Goal: Task Accomplishment & Management: Complete application form

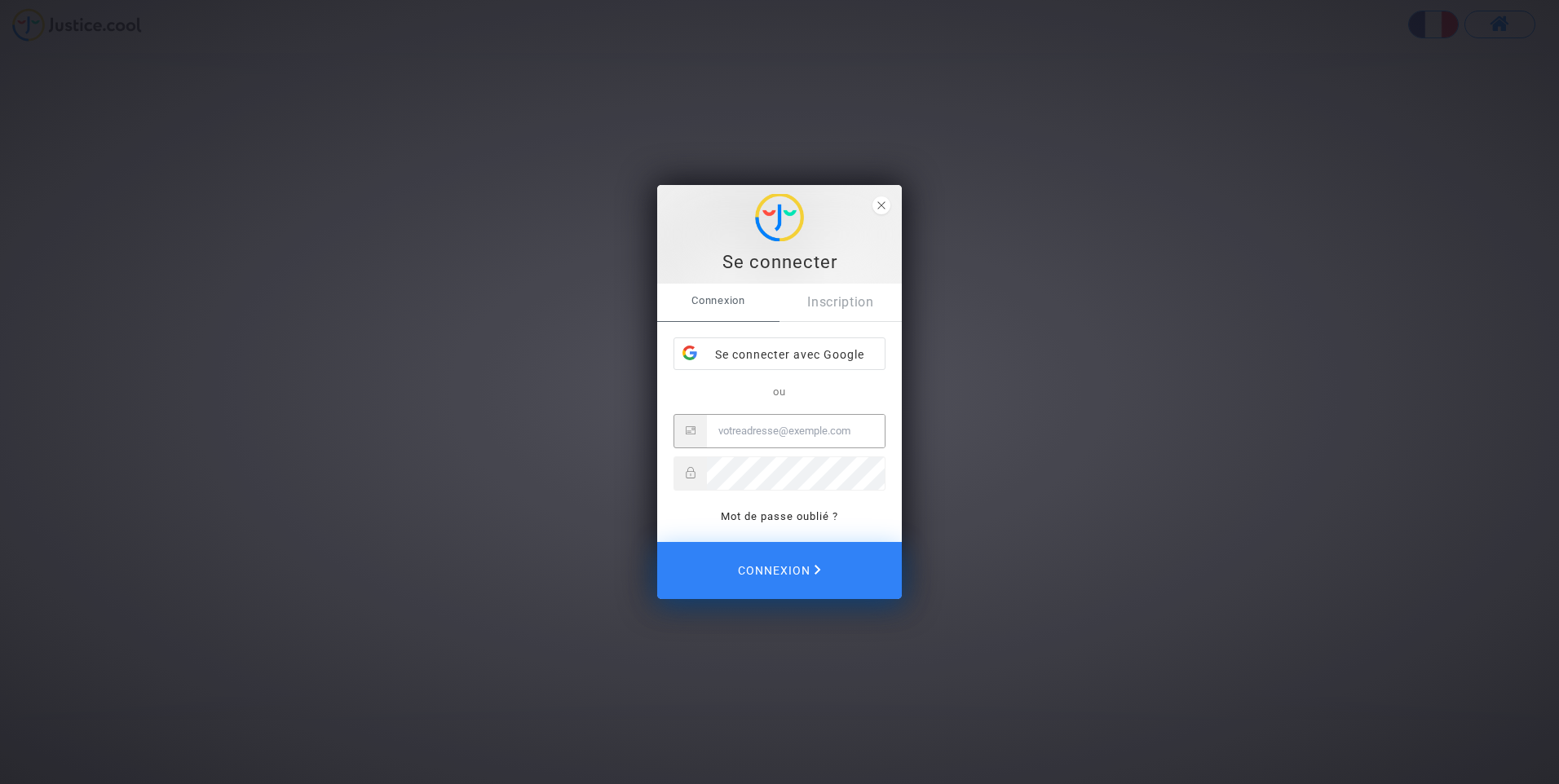
click at [738, 431] on input "Email" at bounding box center [796, 430] width 178 height 33
type input "valerie_orodel@yahoo.fr"
click at [658, 542] on button "Connexion" at bounding box center [780, 570] width 245 height 57
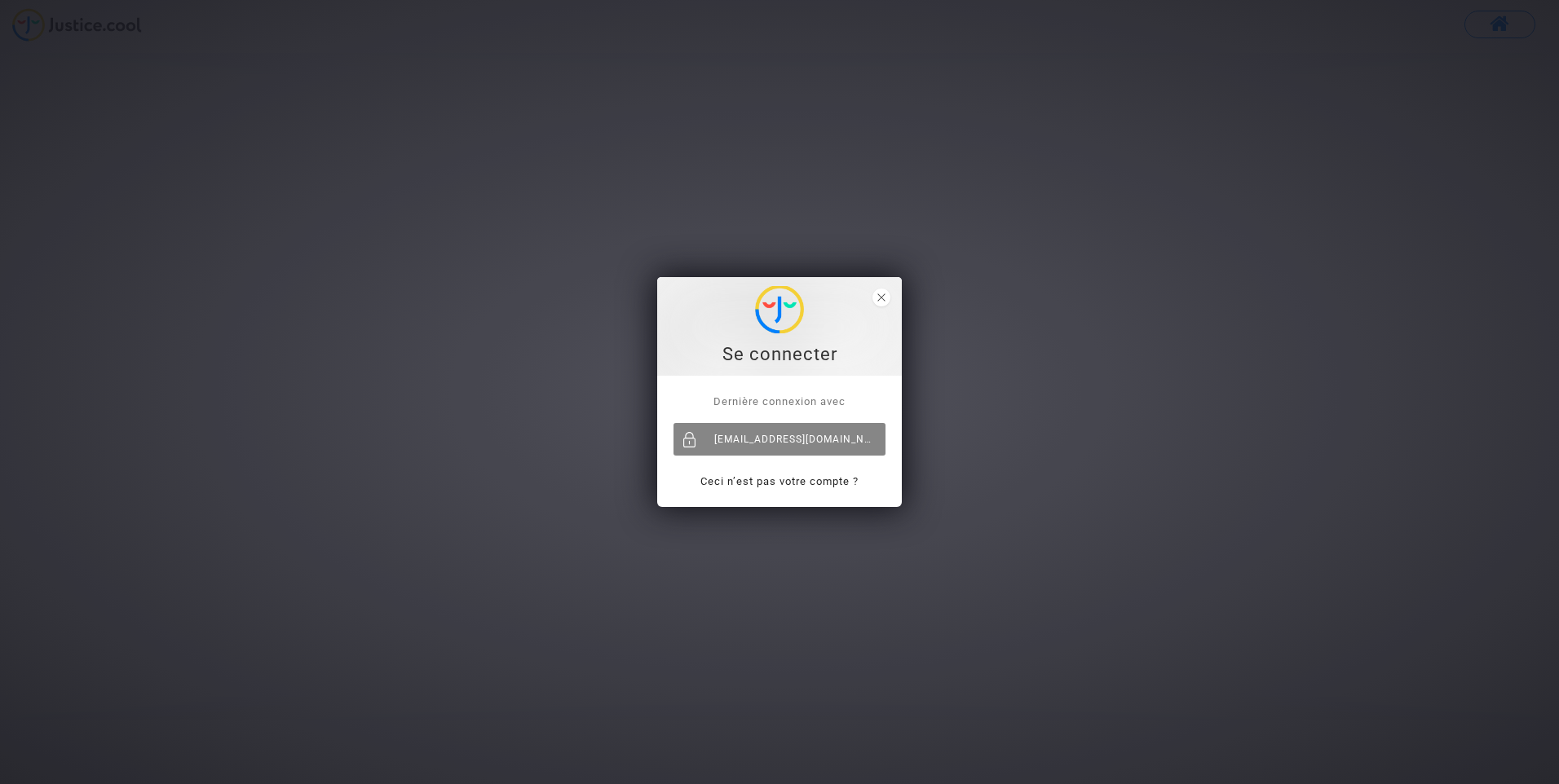
click at [798, 441] on div "[EMAIL_ADDRESS][DOMAIN_NAME]" at bounding box center [780, 439] width 212 height 33
click at [749, 436] on div "[EMAIL_ADDRESS][DOMAIN_NAME]" at bounding box center [780, 439] width 212 height 33
click at [878, 294] on icon "close" at bounding box center [881, 298] width 8 height 8
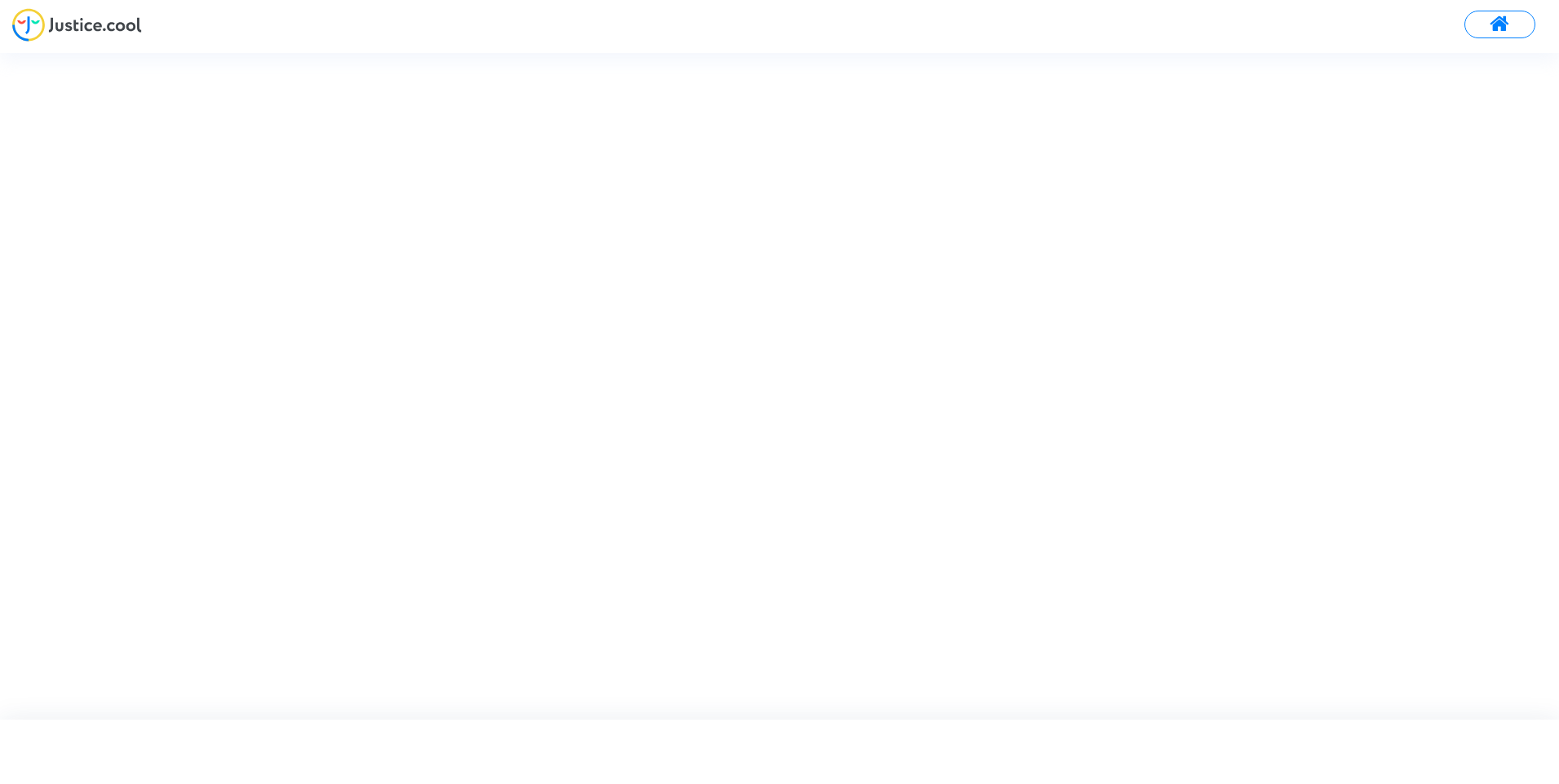
click at [1496, 23] on span at bounding box center [1500, 24] width 20 height 21
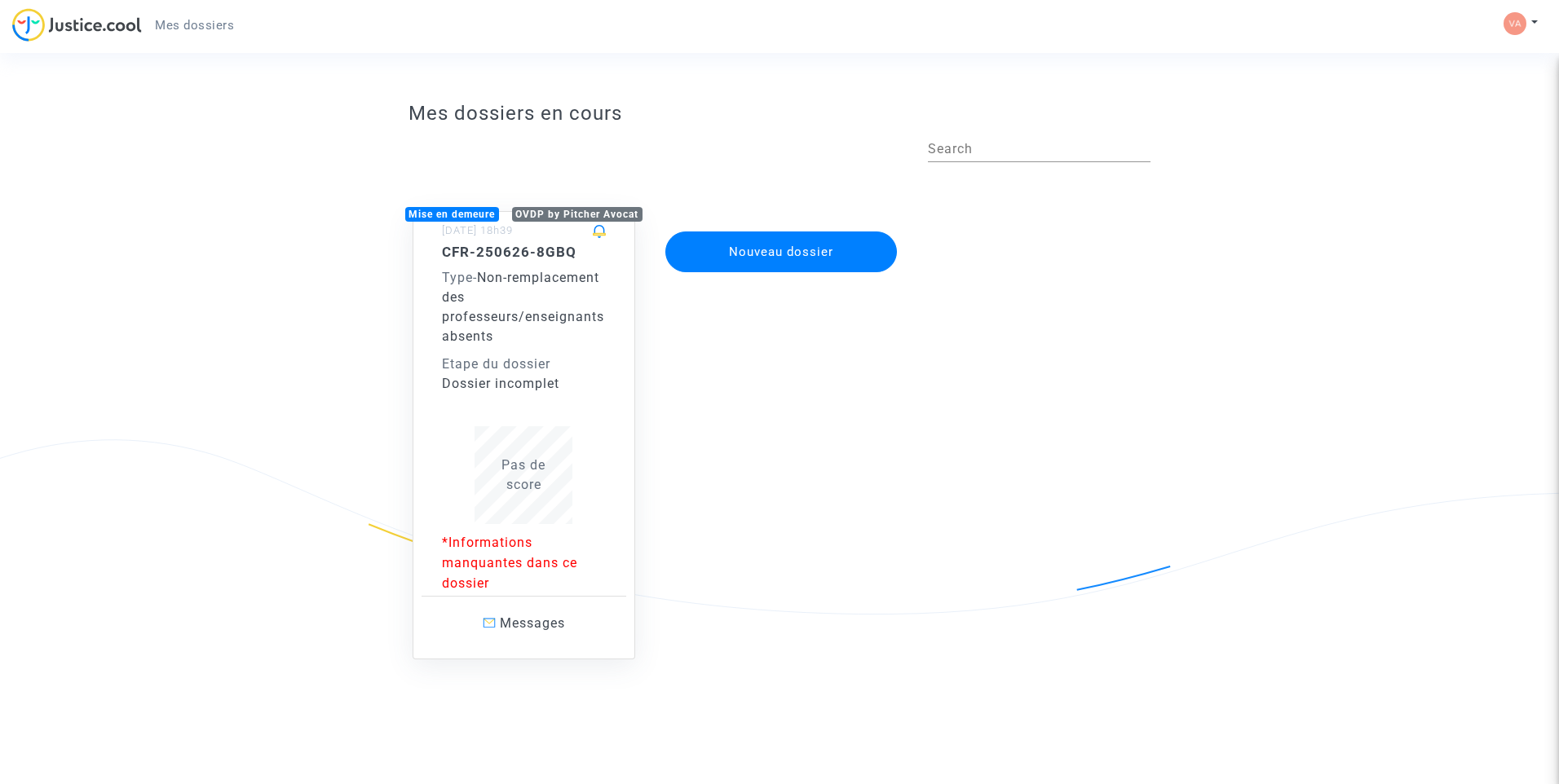
click at [491, 556] on p "*Informations manquantes dans ce dossier" at bounding box center [524, 562] width 165 height 61
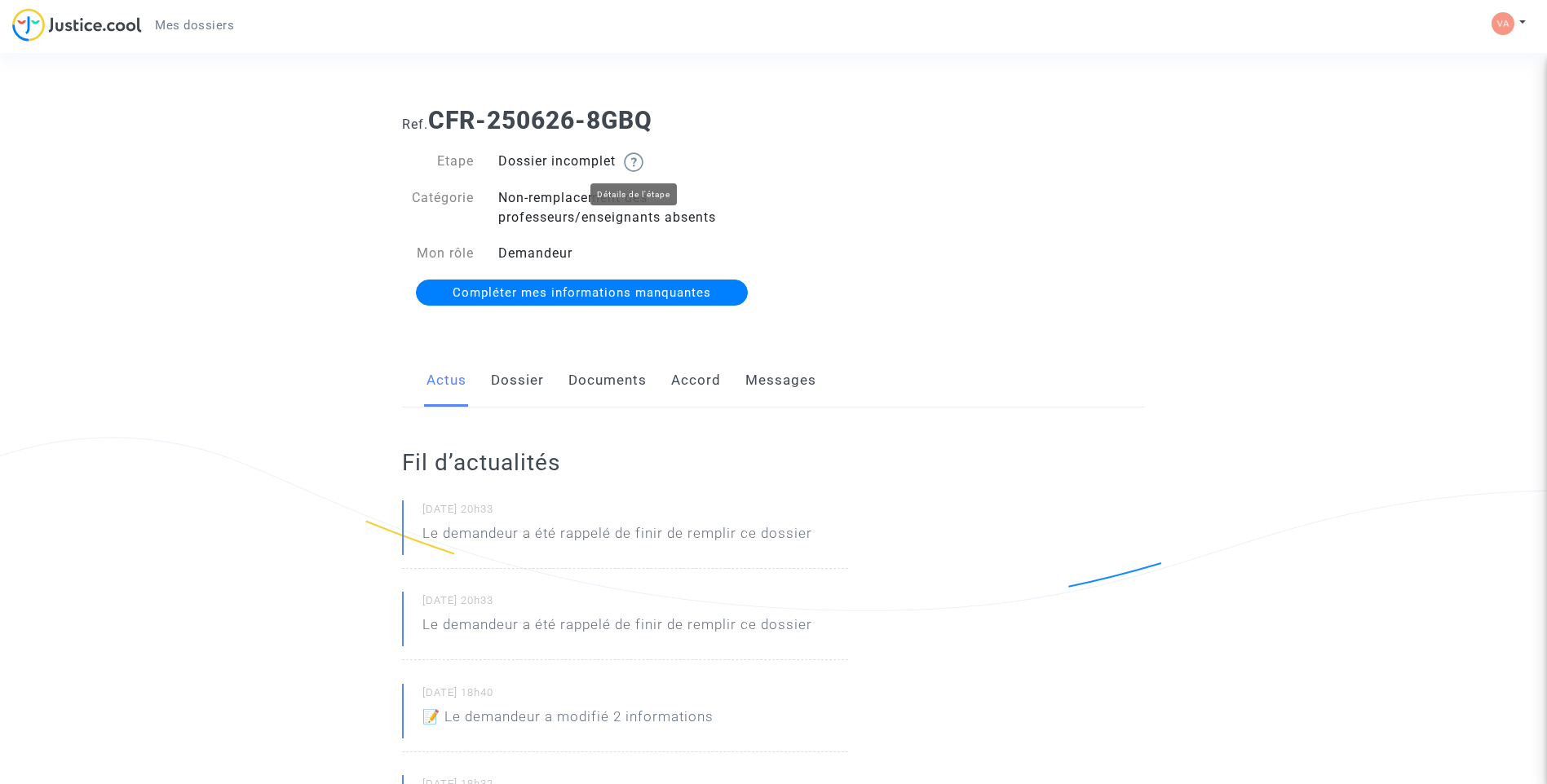
click at [637, 158] on img at bounding box center [634, 163] width 20 height 20
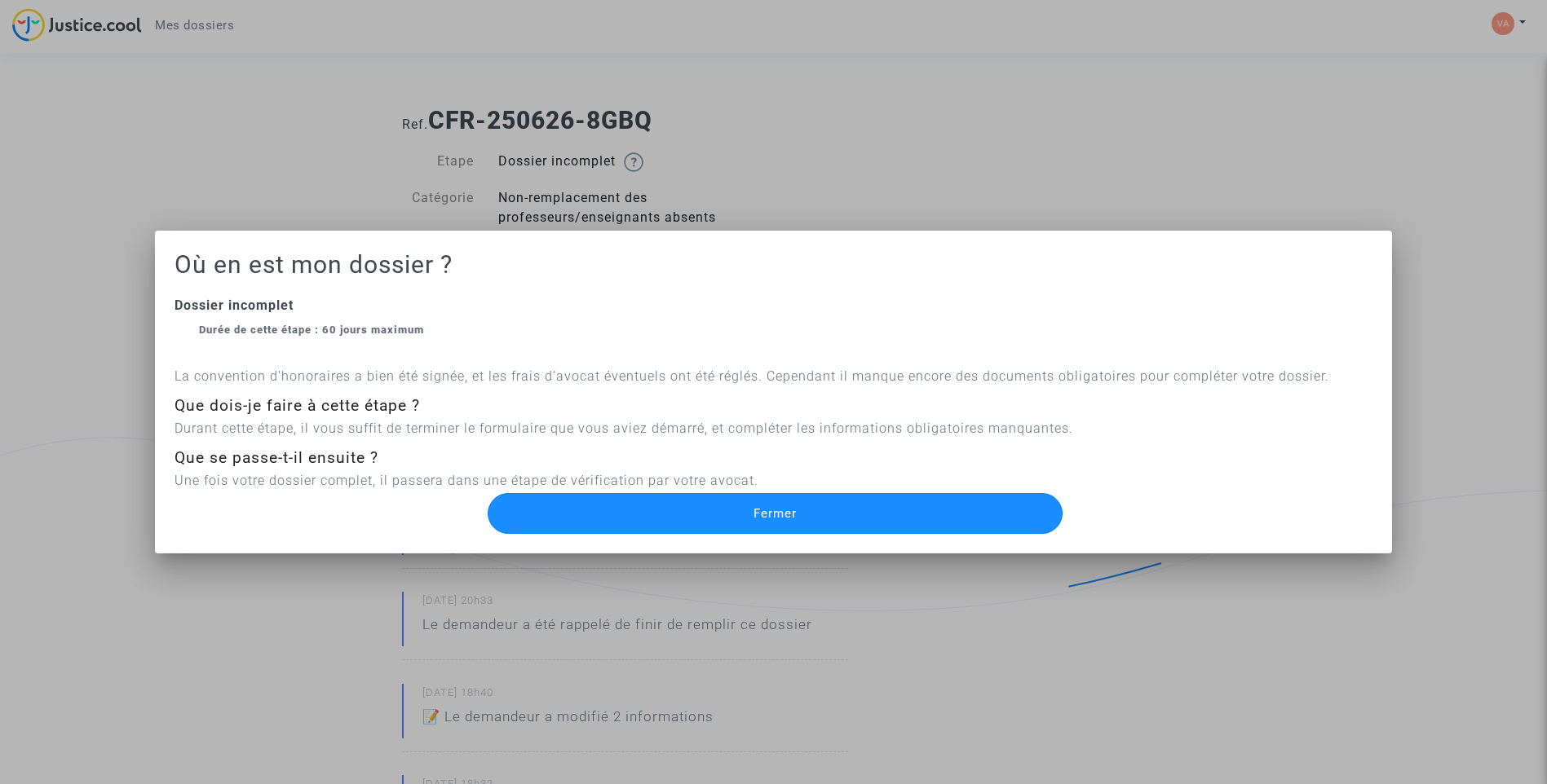
click at [762, 513] on span "Fermer" at bounding box center [774, 513] width 43 height 15
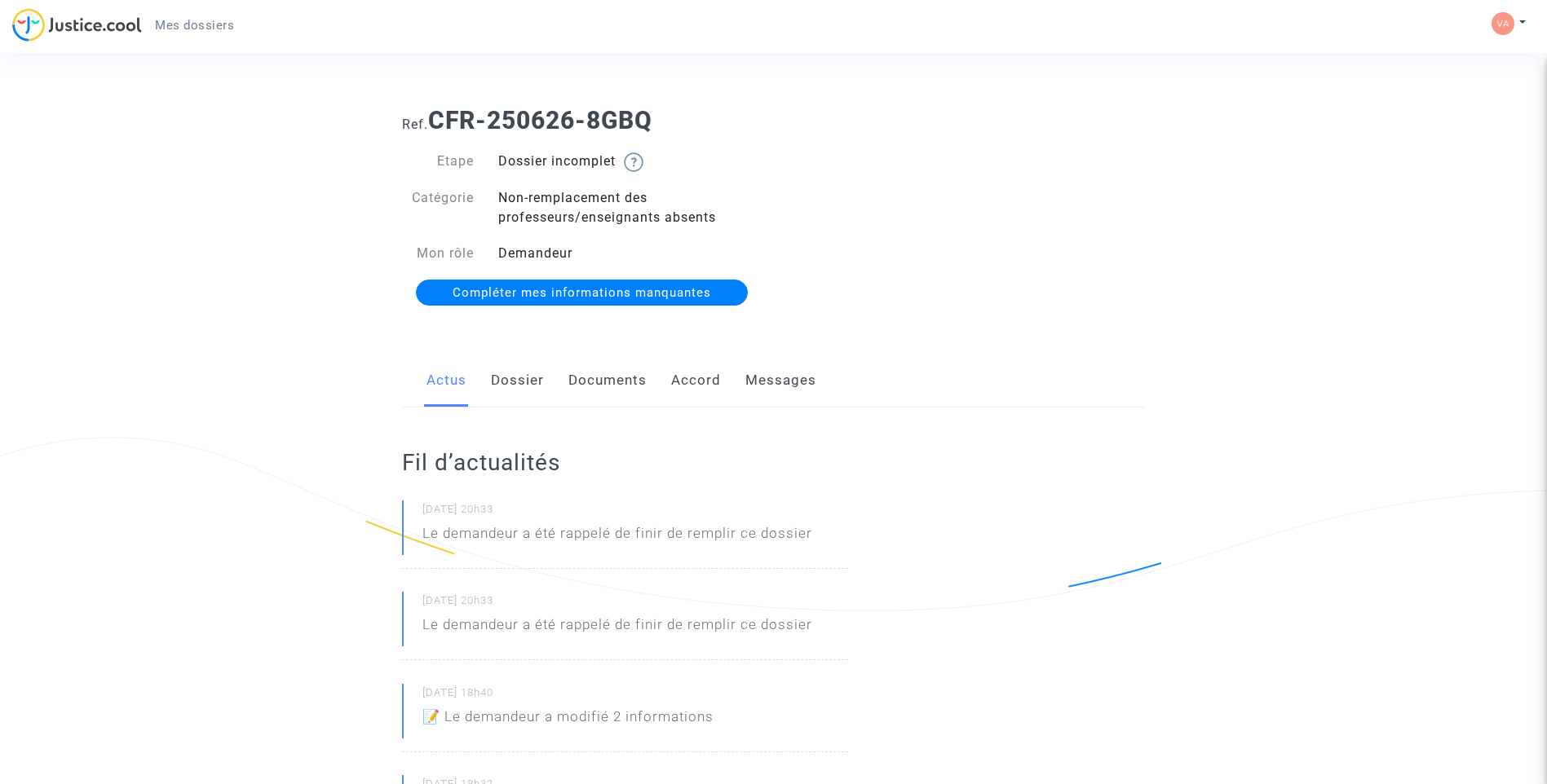
click at [529, 379] on link "Dossier" at bounding box center [517, 381] width 53 height 54
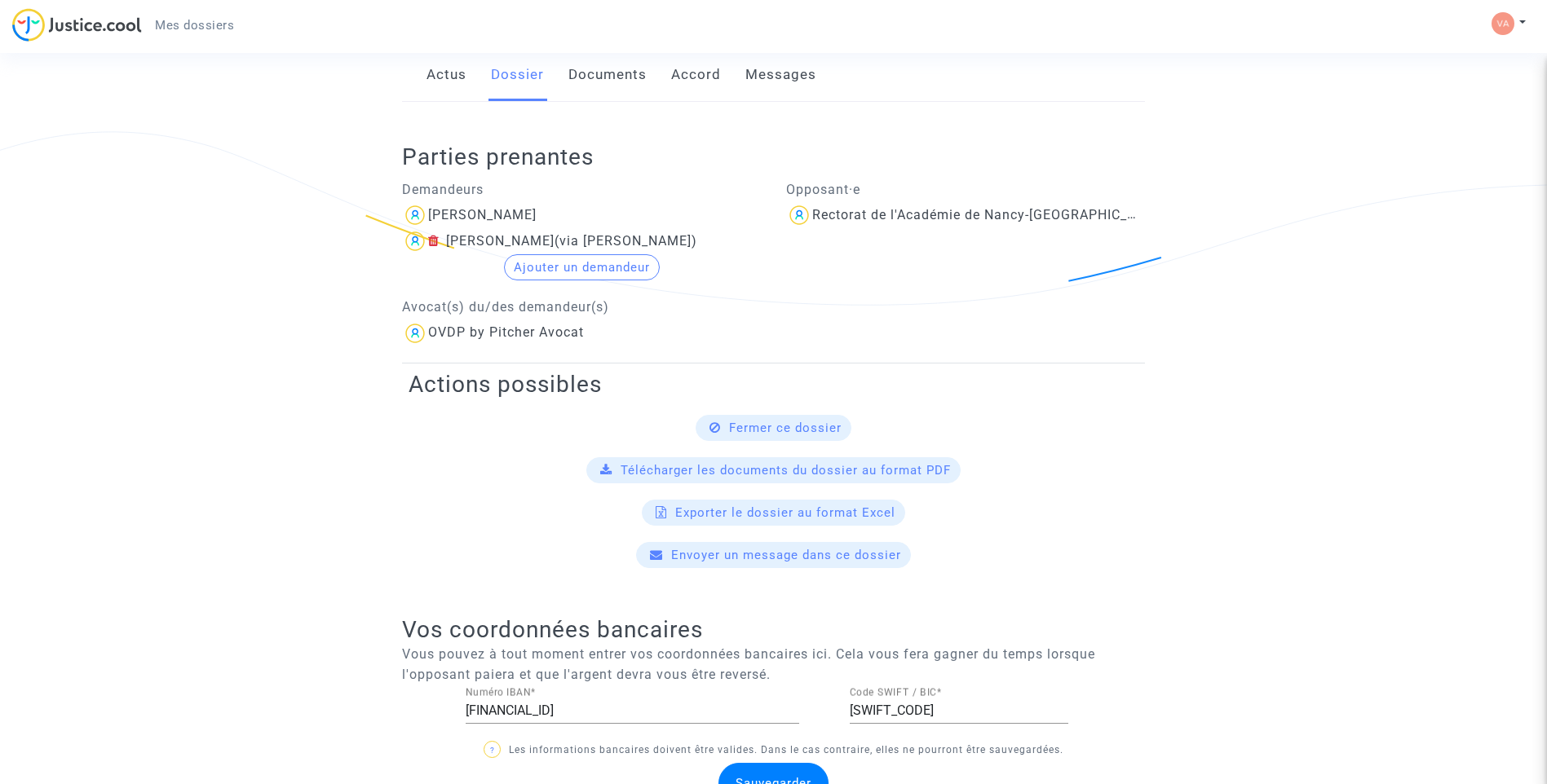
scroll to position [264, 0]
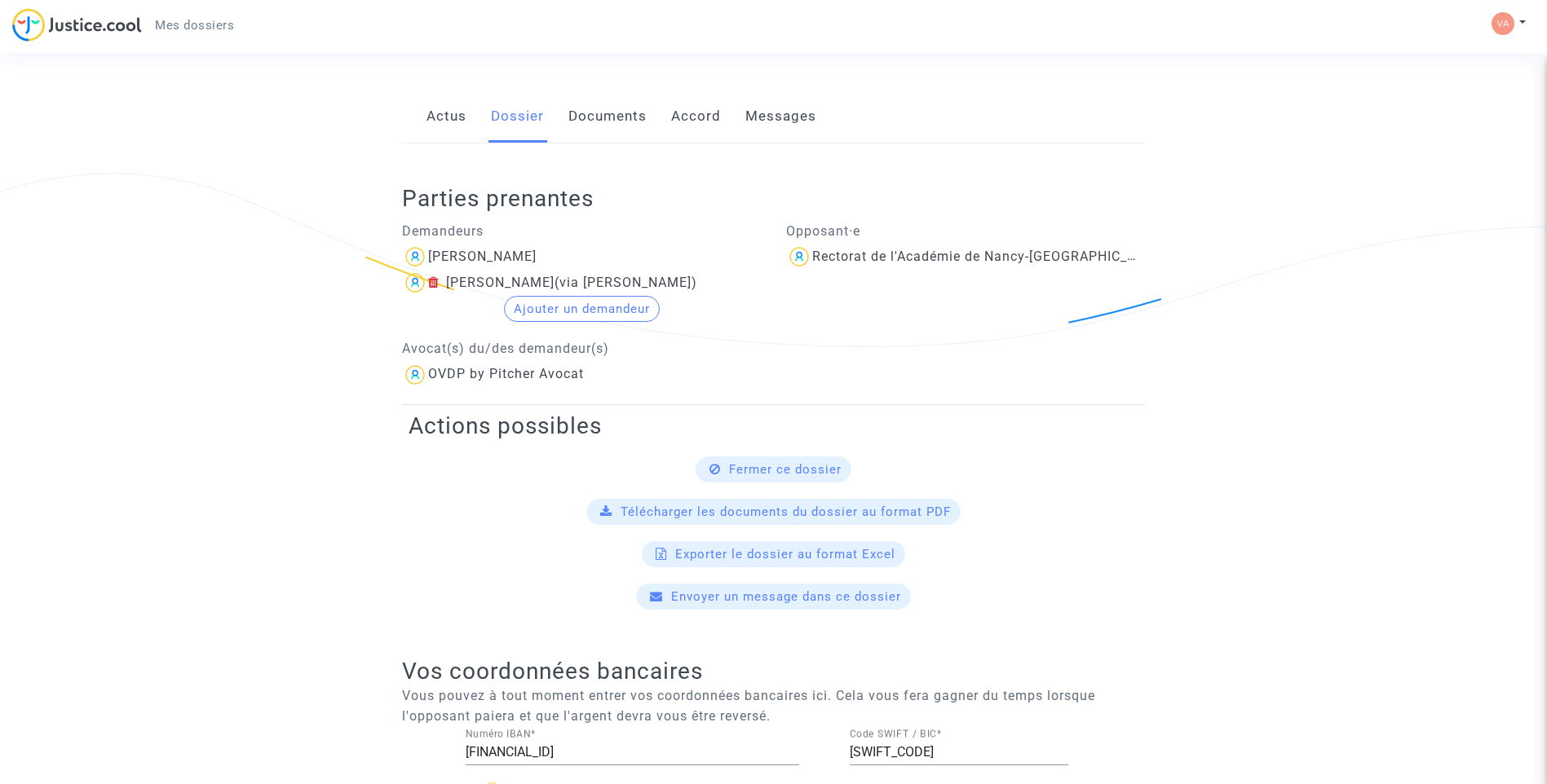
click at [589, 114] on link "Documents" at bounding box center [608, 117] width 78 height 54
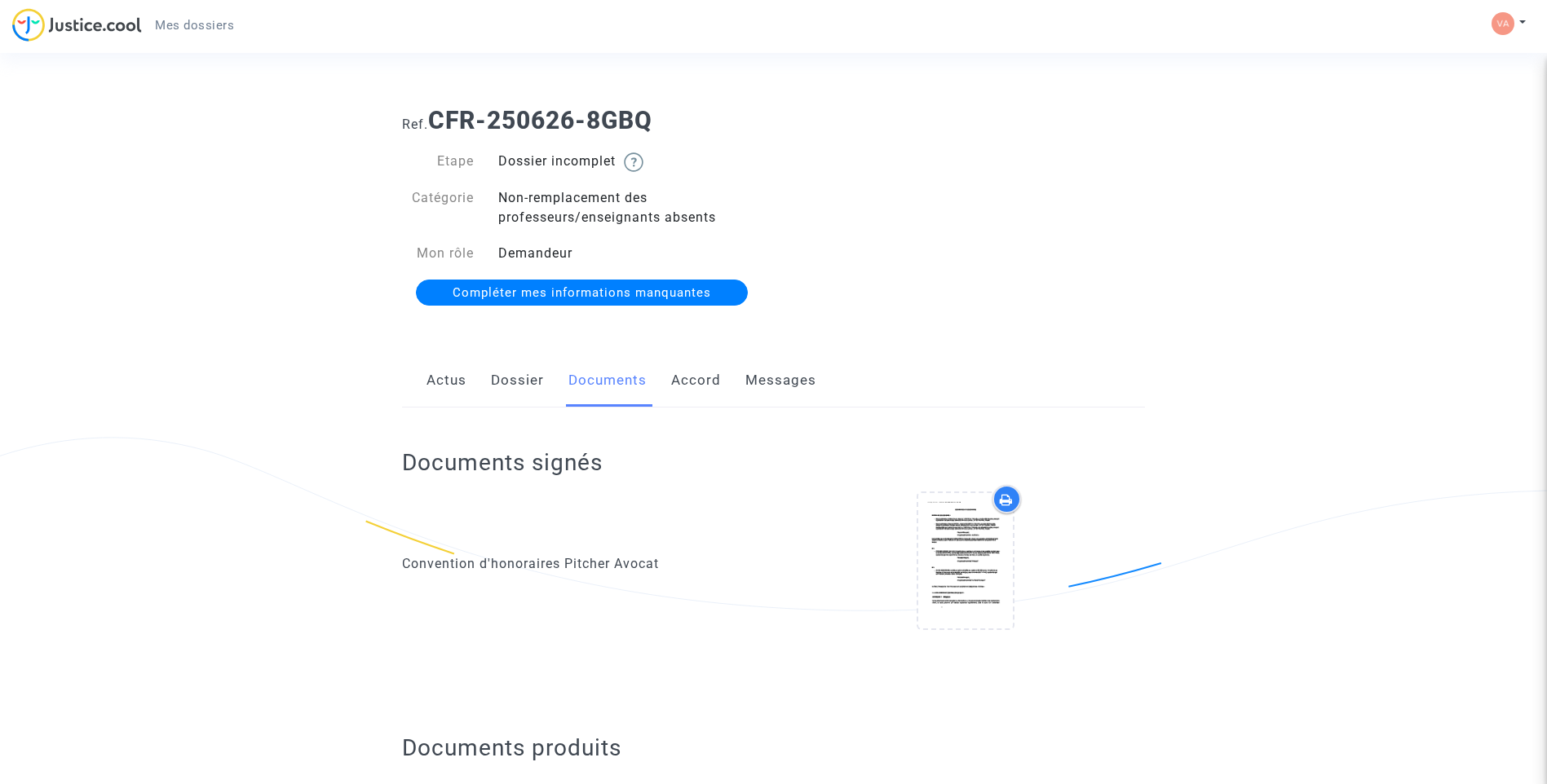
click at [774, 378] on link "Messages" at bounding box center [780, 381] width 71 height 54
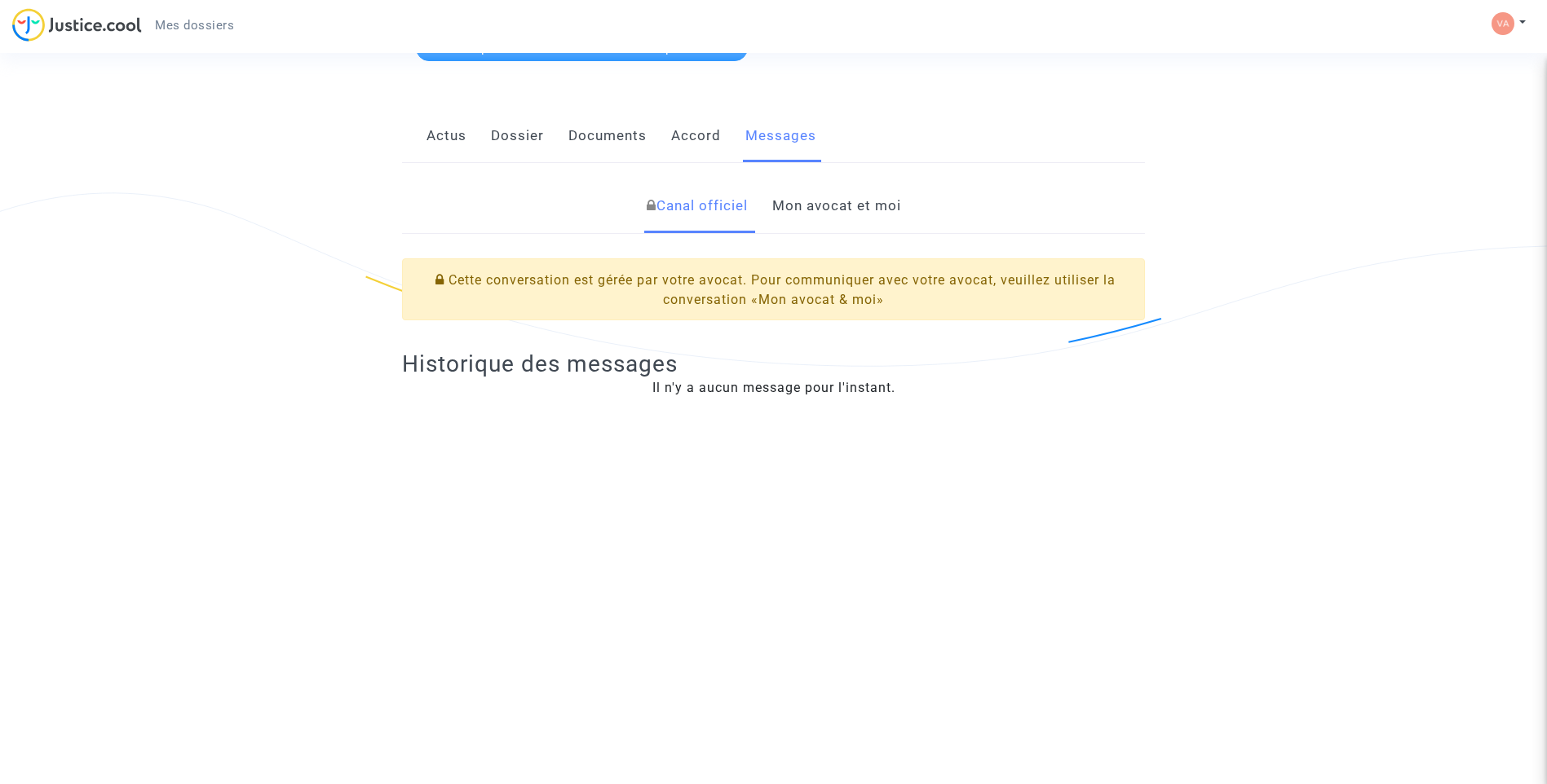
scroll to position [82, 0]
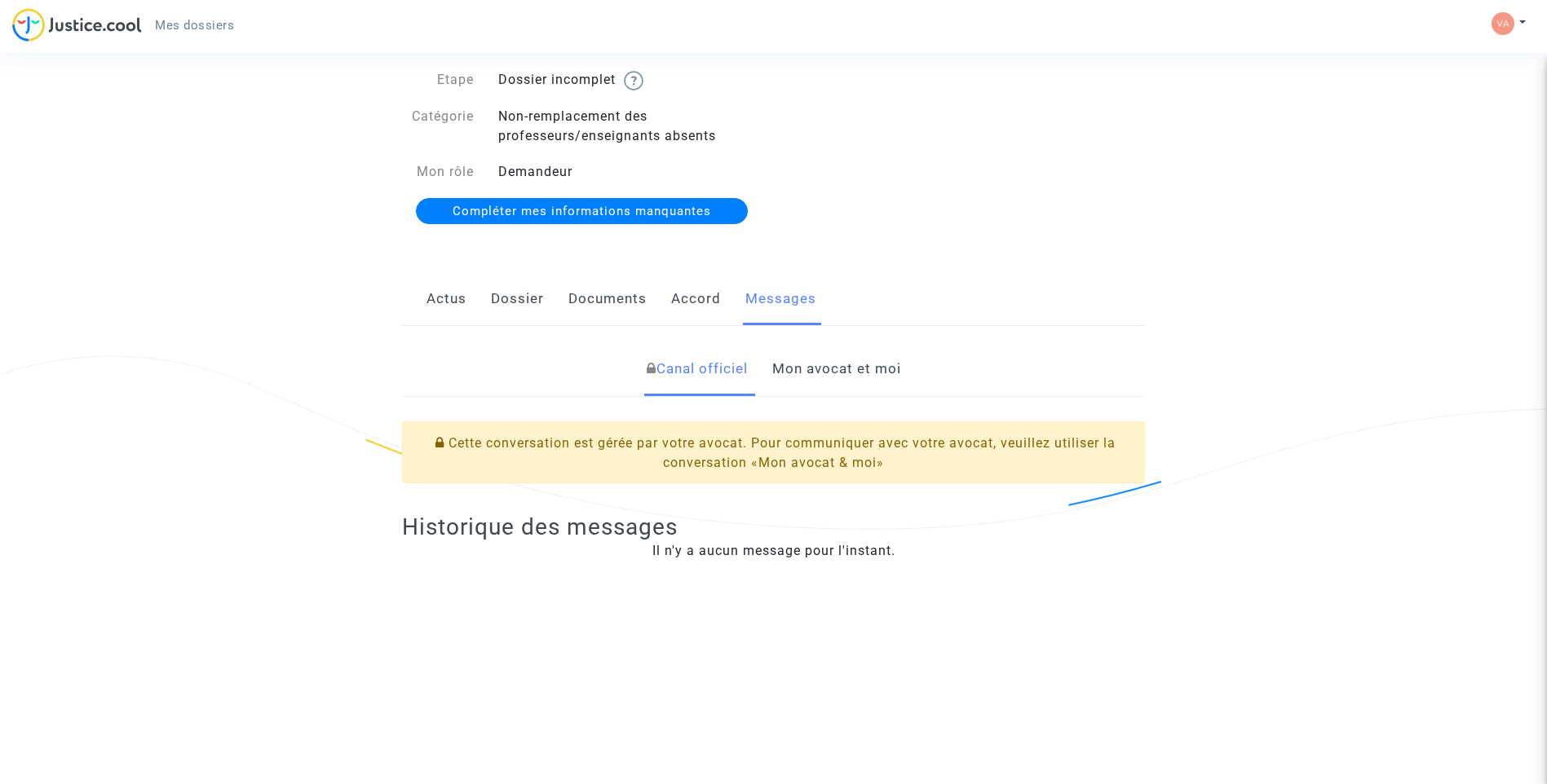
click at [690, 301] on link "Accord" at bounding box center [697, 300] width 50 height 54
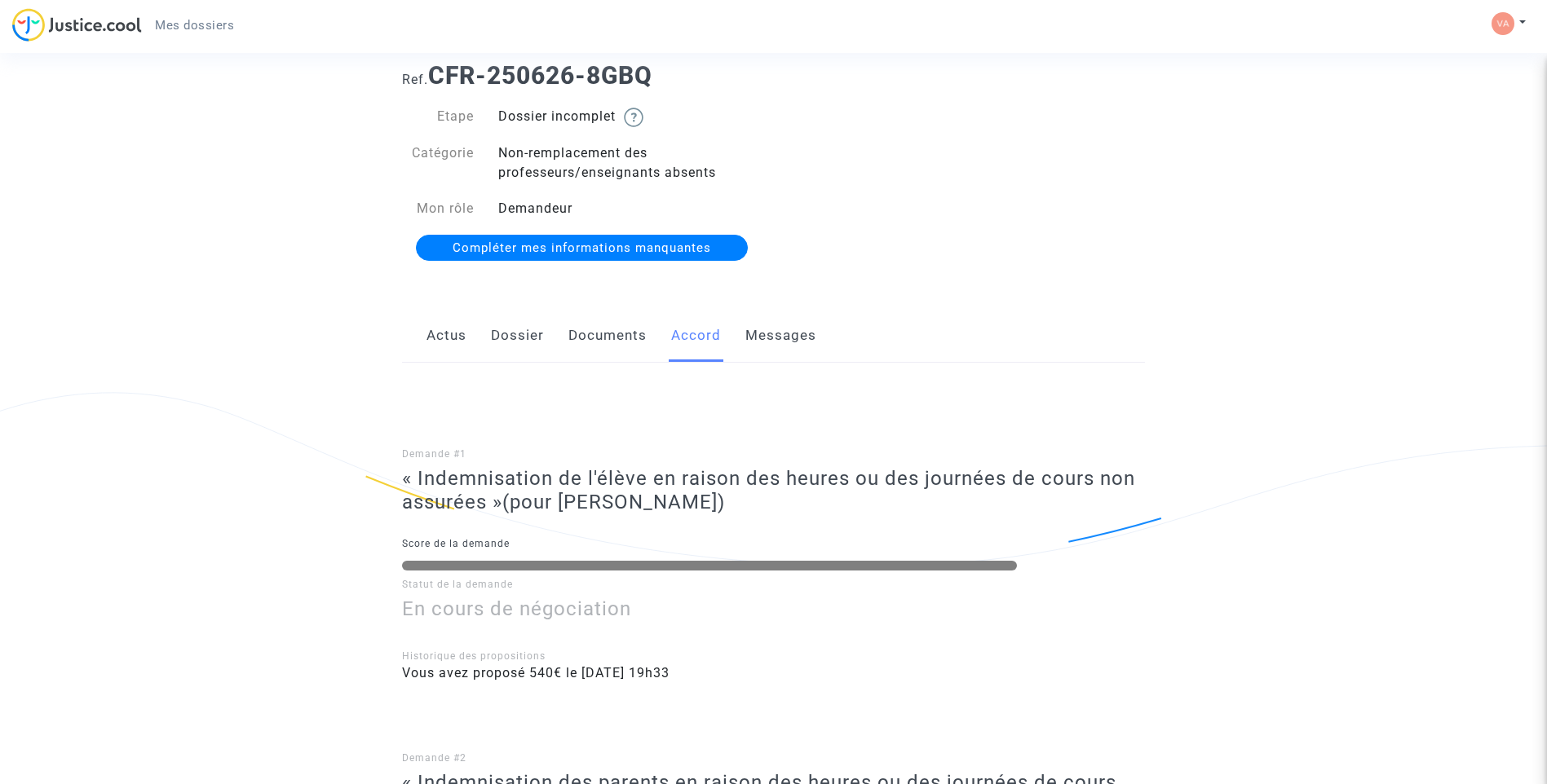
scroll to position [10, 0]
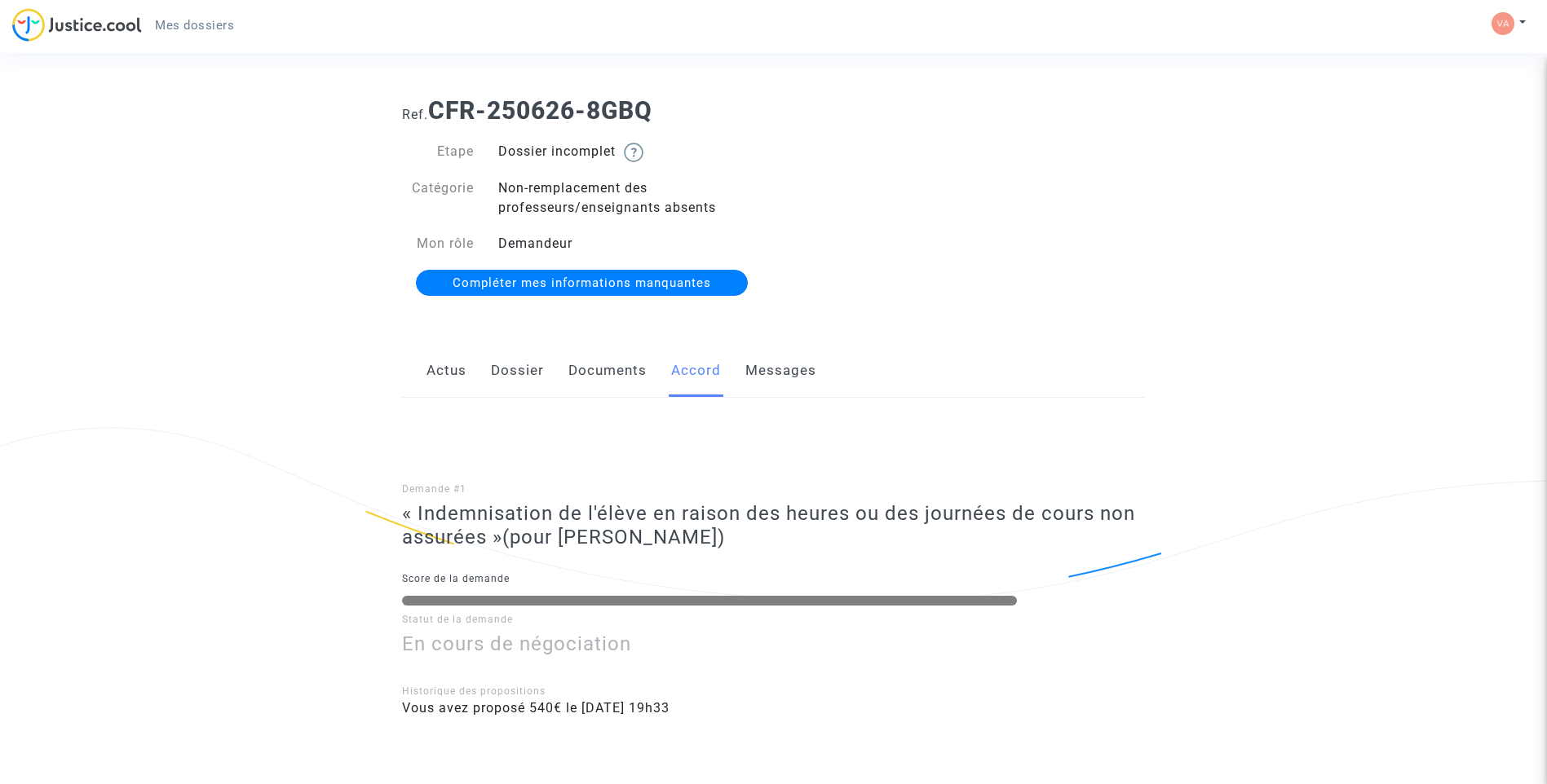
click at [607, 370] on link "Documents" at bounding box center [608, 371] width 78 height 54
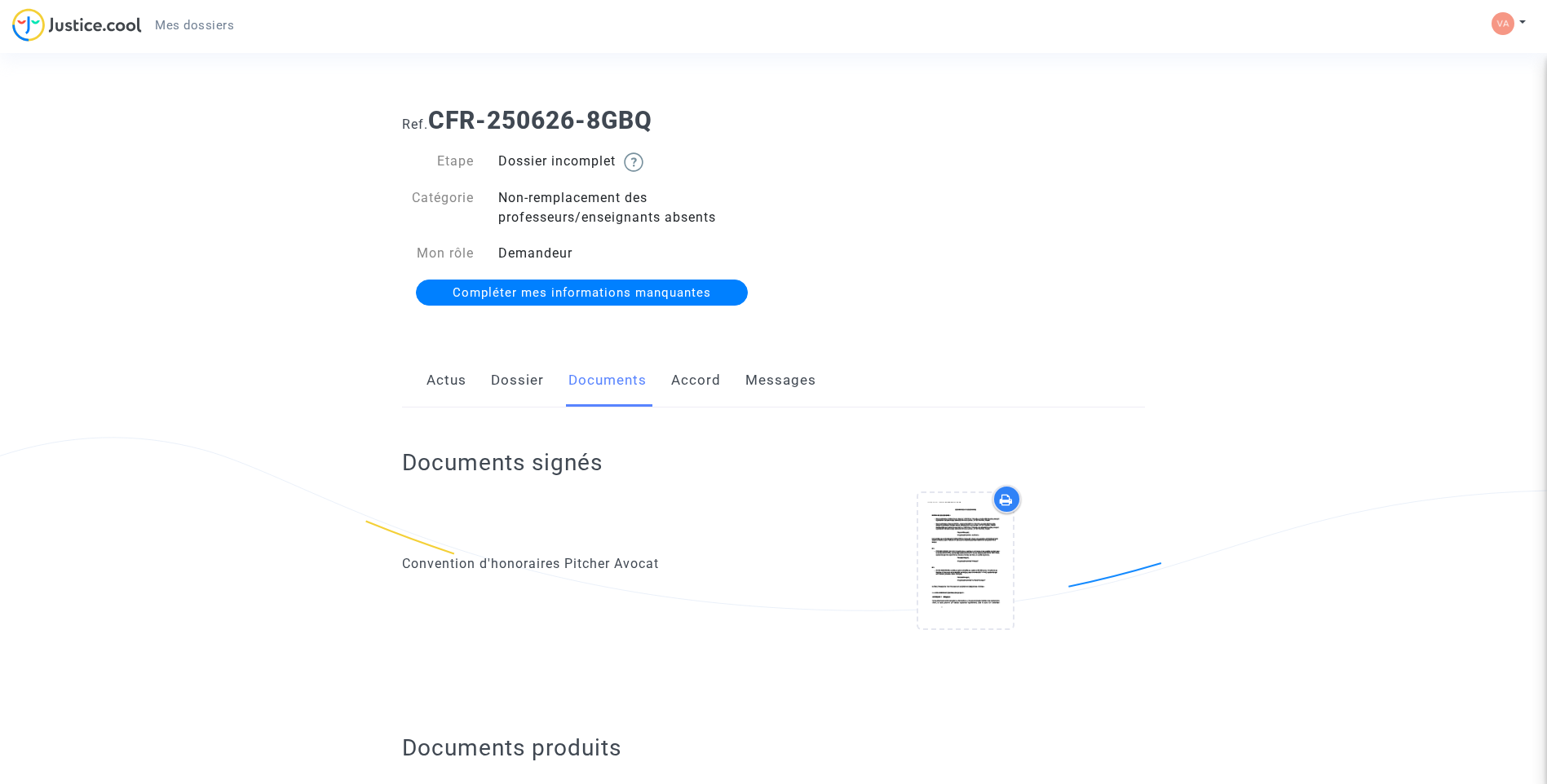
click at [628, 300] on span "Compléter mes informations manquantes" at bounding box center [582, 293] width 259 height 15
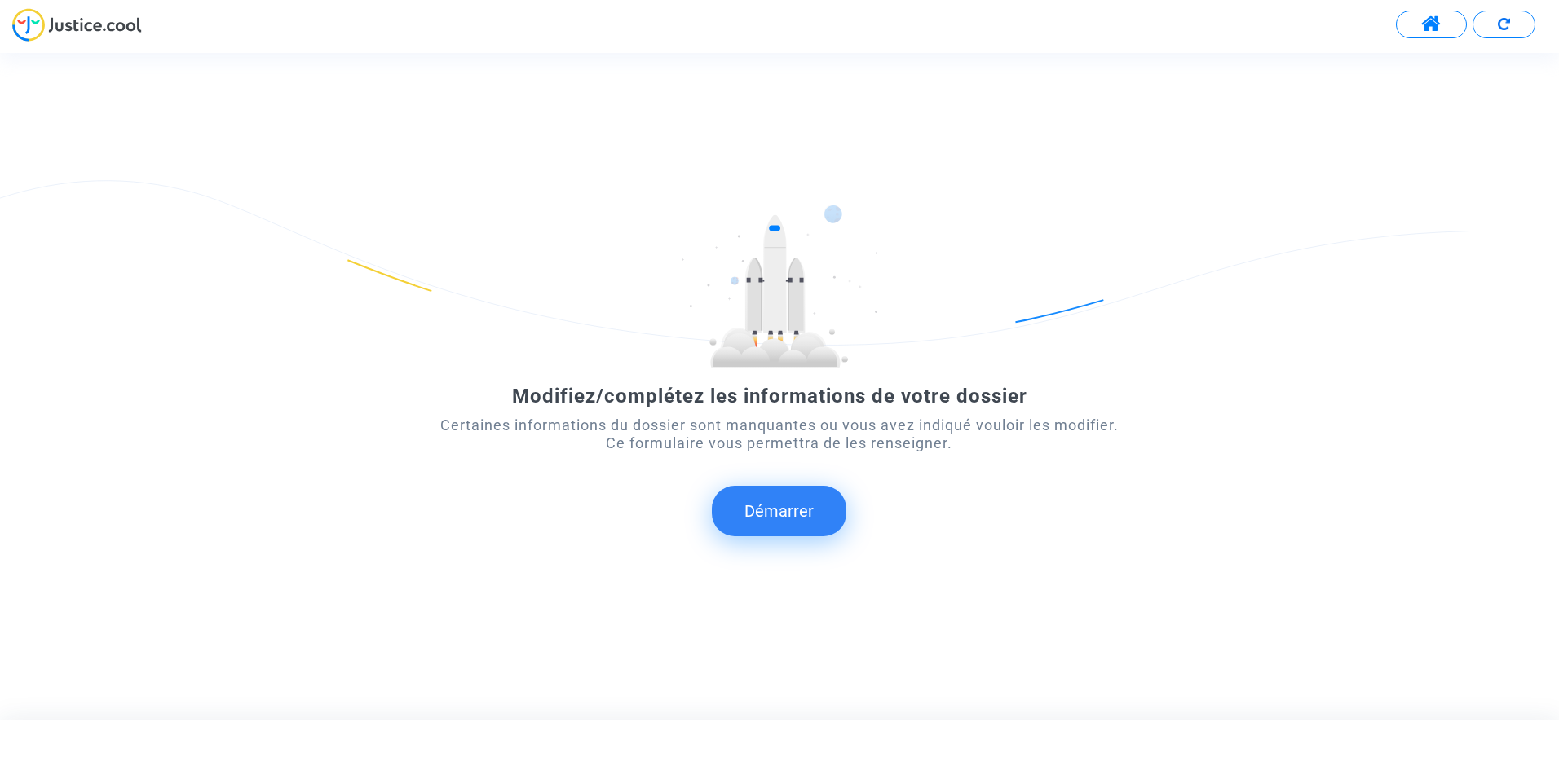
click at [1503, 24] on img at bounding box center [1504, 24] width 12 height 12
drag, startPoint x: 0, startPoint y: 0, endPoint x: 1503, endPoint y: 24, distance: 1503.2
click at [1503, 24] on img at bounding box center [1504, 24] width 12 height 12
click at [1435, 28] on span at bounding box center [1432, 24] width 20 height 21
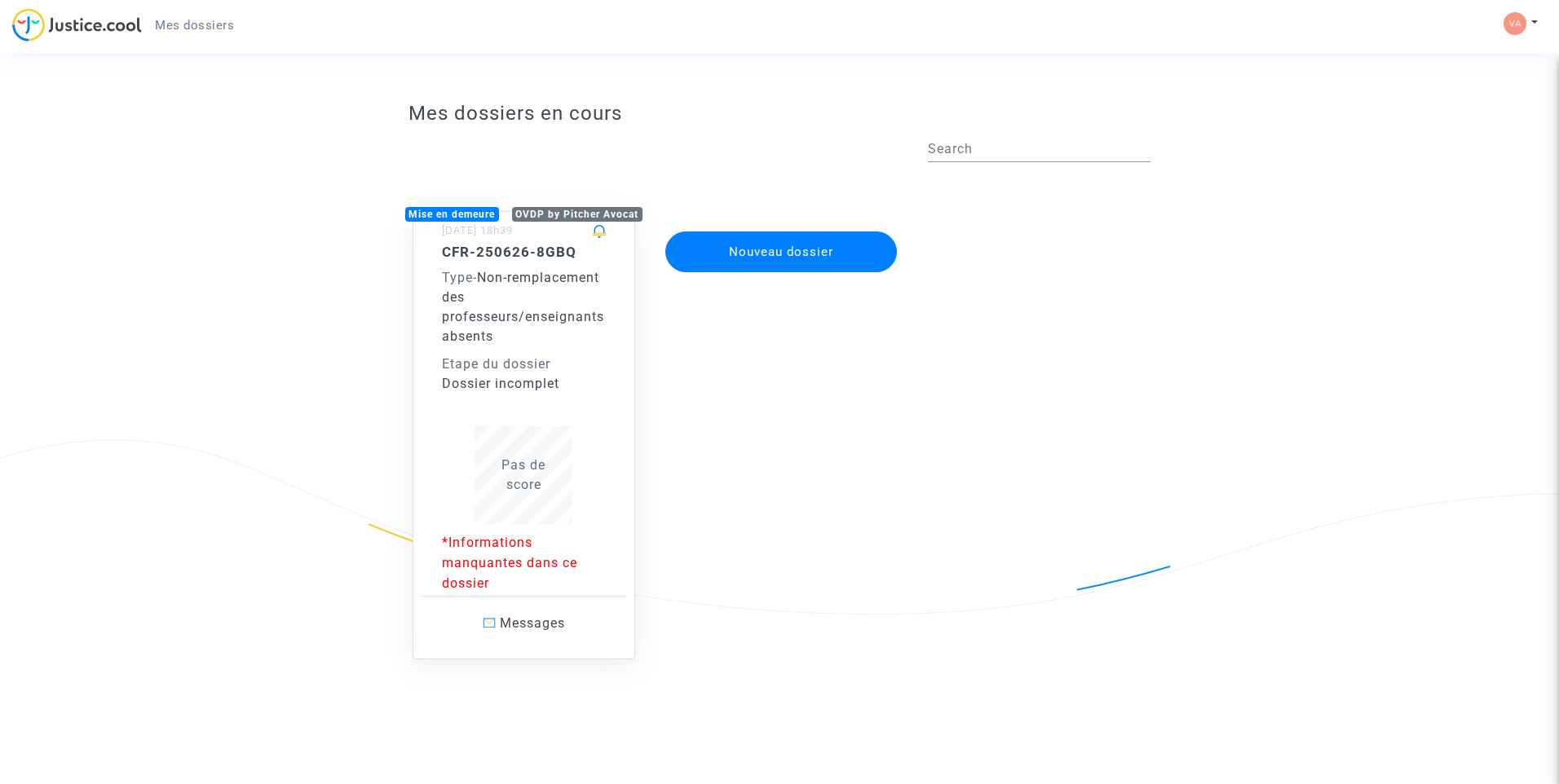
click at [489, 563] on p "*Informations manquantes dans ce dossier" at bounding box center [524, 562] width 165 height 61
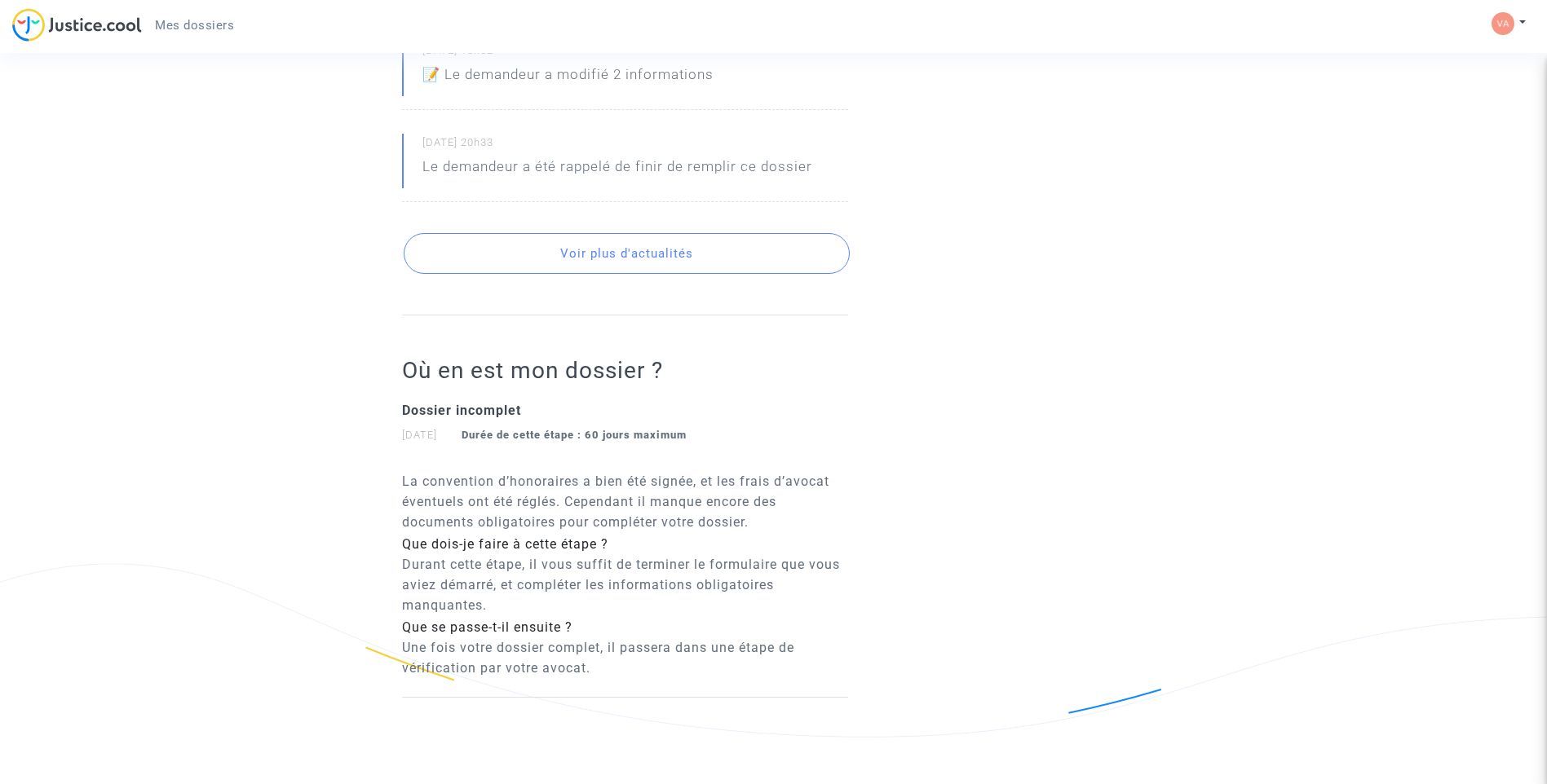
scroll to position [806, 0]
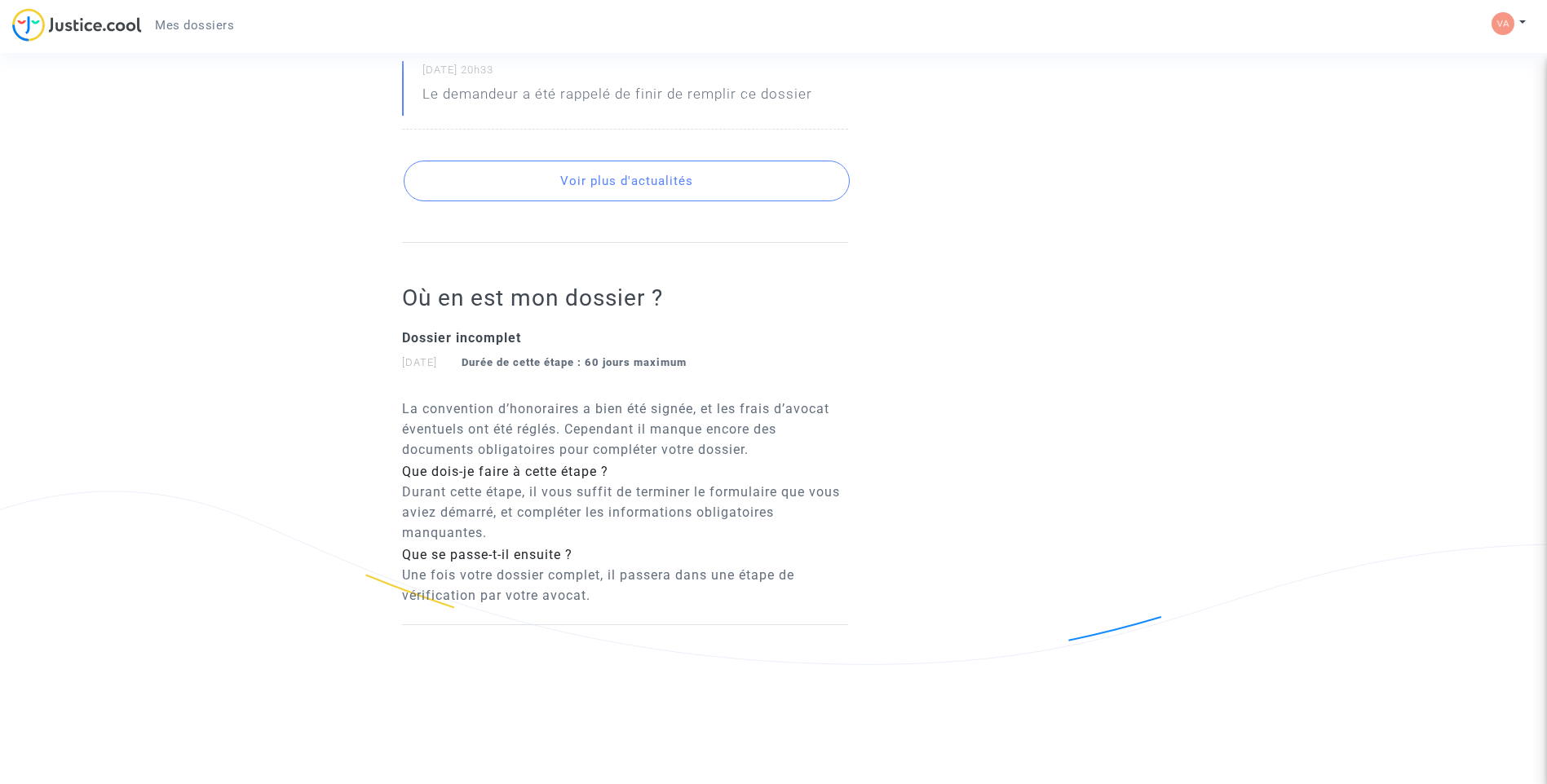
click at [678, 184] on button "Voir plus d'actualités" at bounding box center [627, 181] width 446 height 41
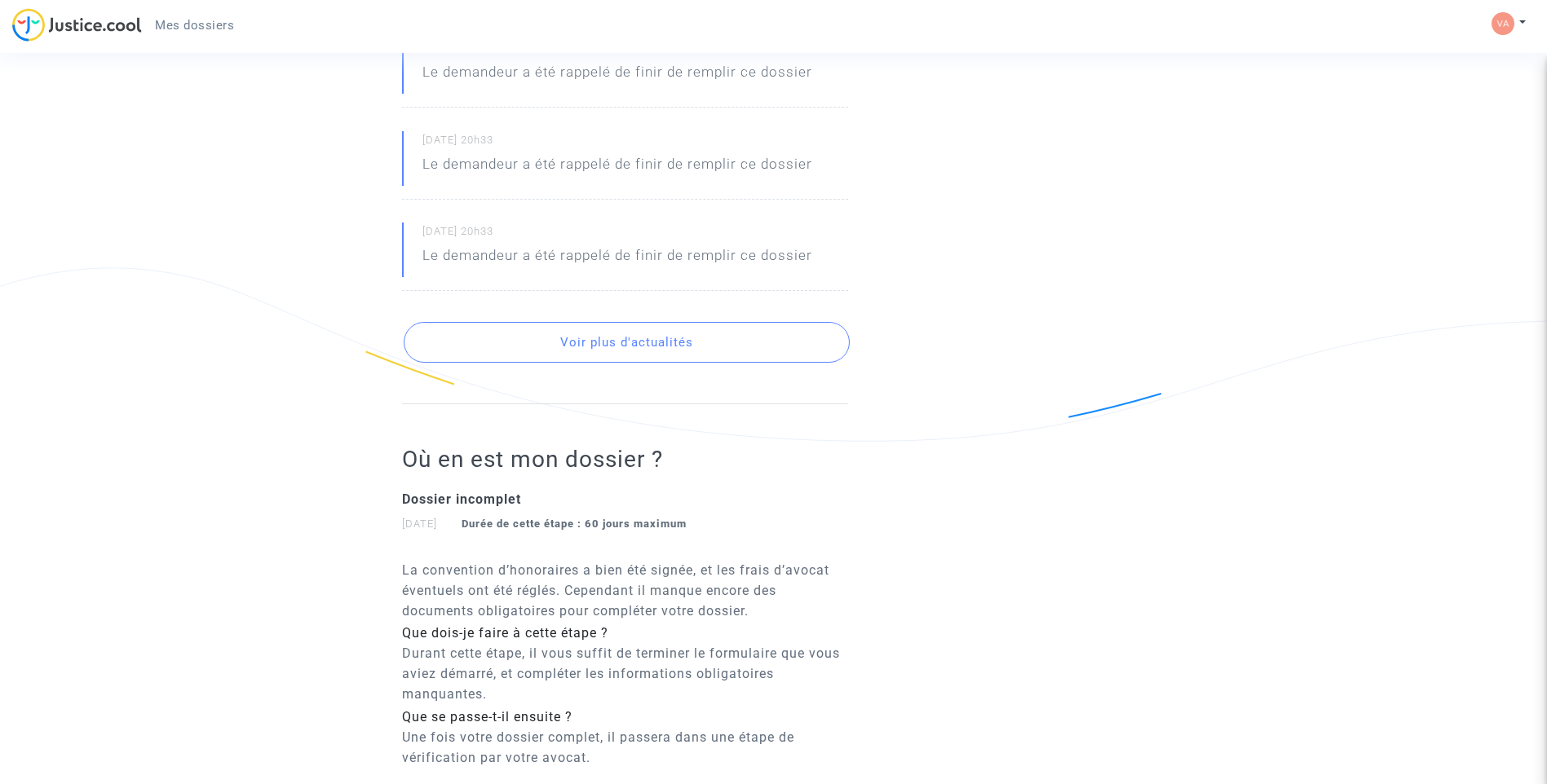
scroll to position [1889, 0]
click at [630, 340] on button "Voir plus d'actualités" at bounding box center [627, 343] width 446 height 41
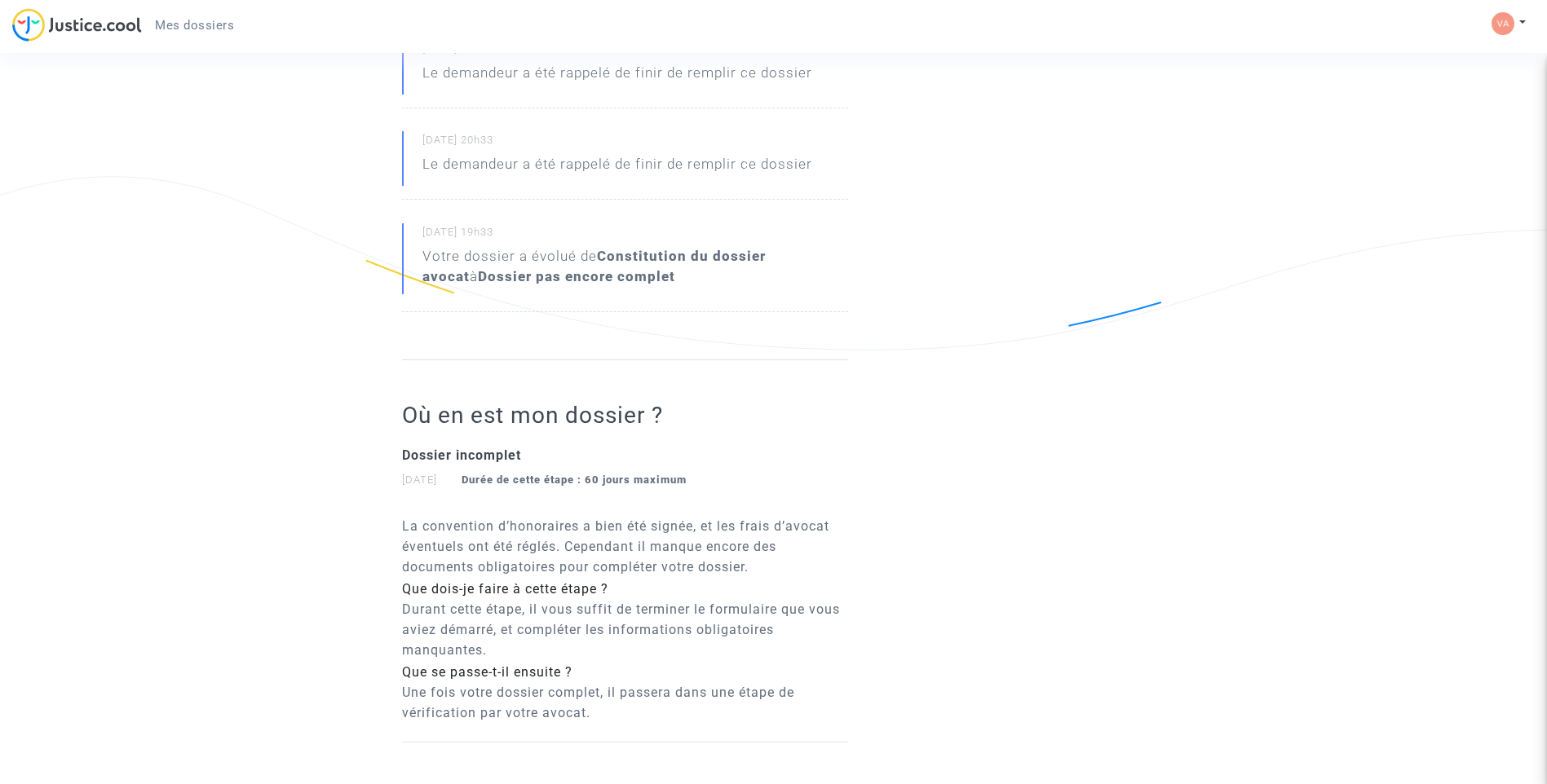
scroll to position [2098, 0]
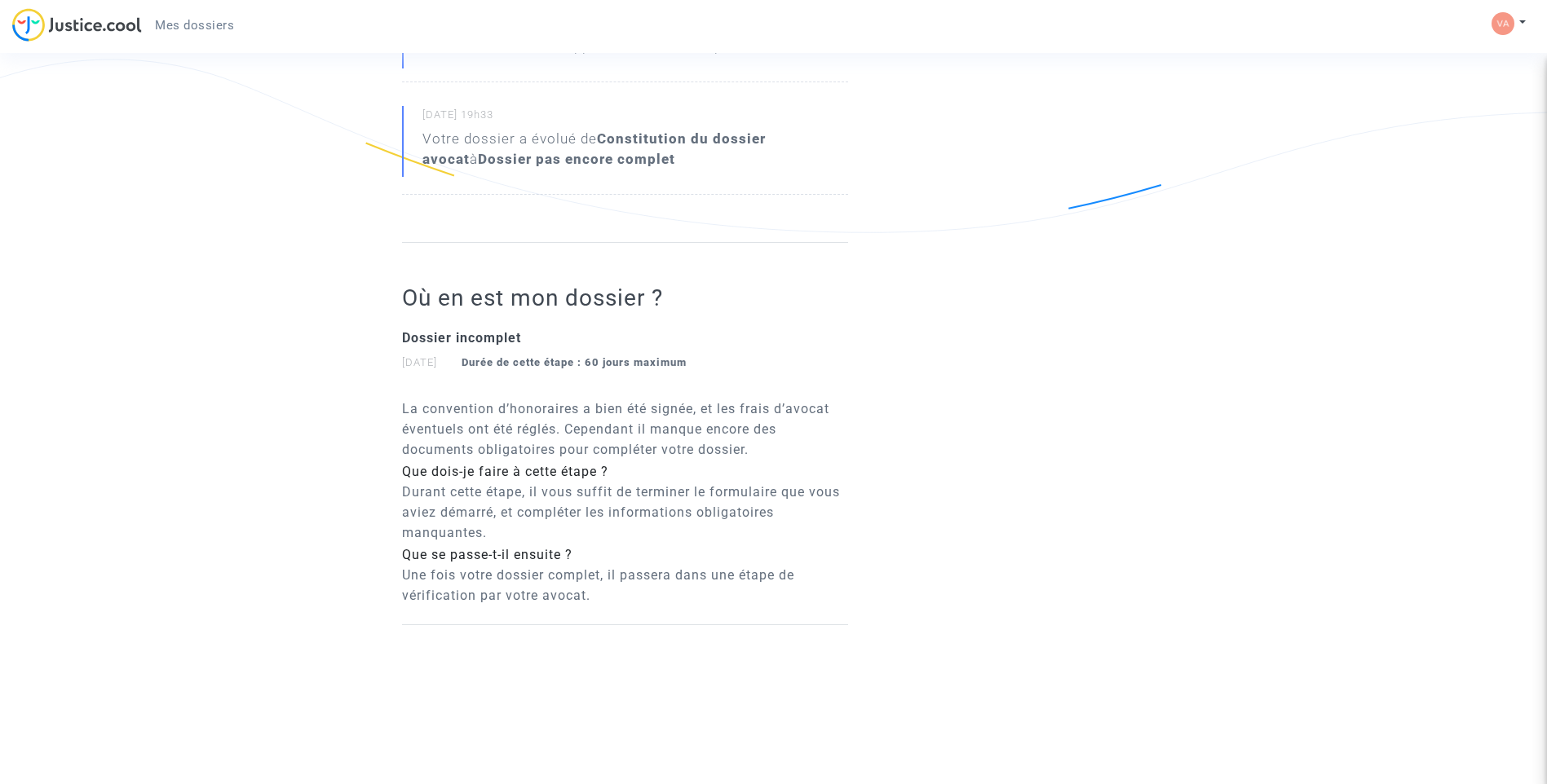
click at [664, 146] on b "Constitution du dossier avocat" at bounding box center [595, 149] width 344 height 37
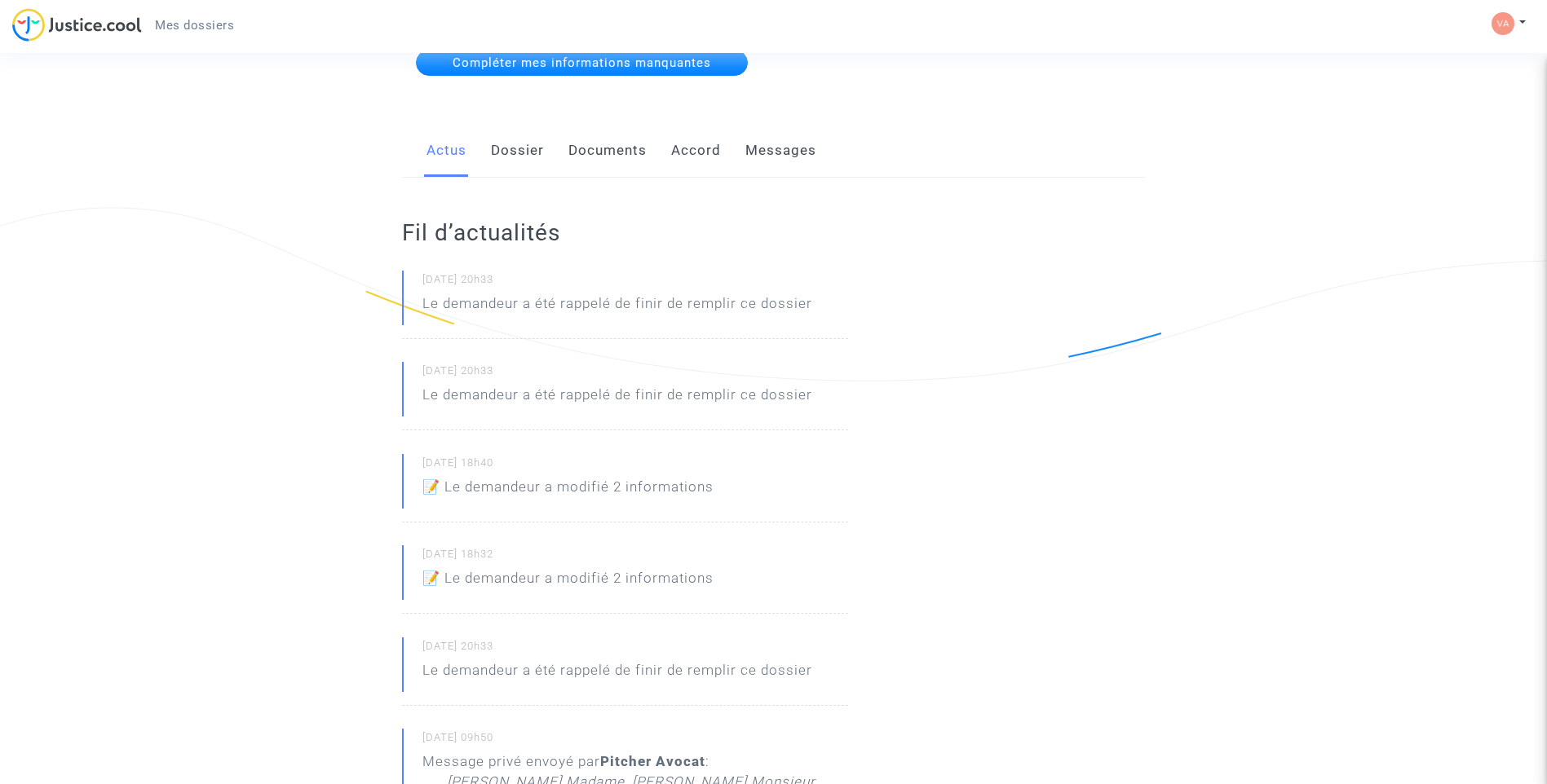
scroll to position [224, 0]
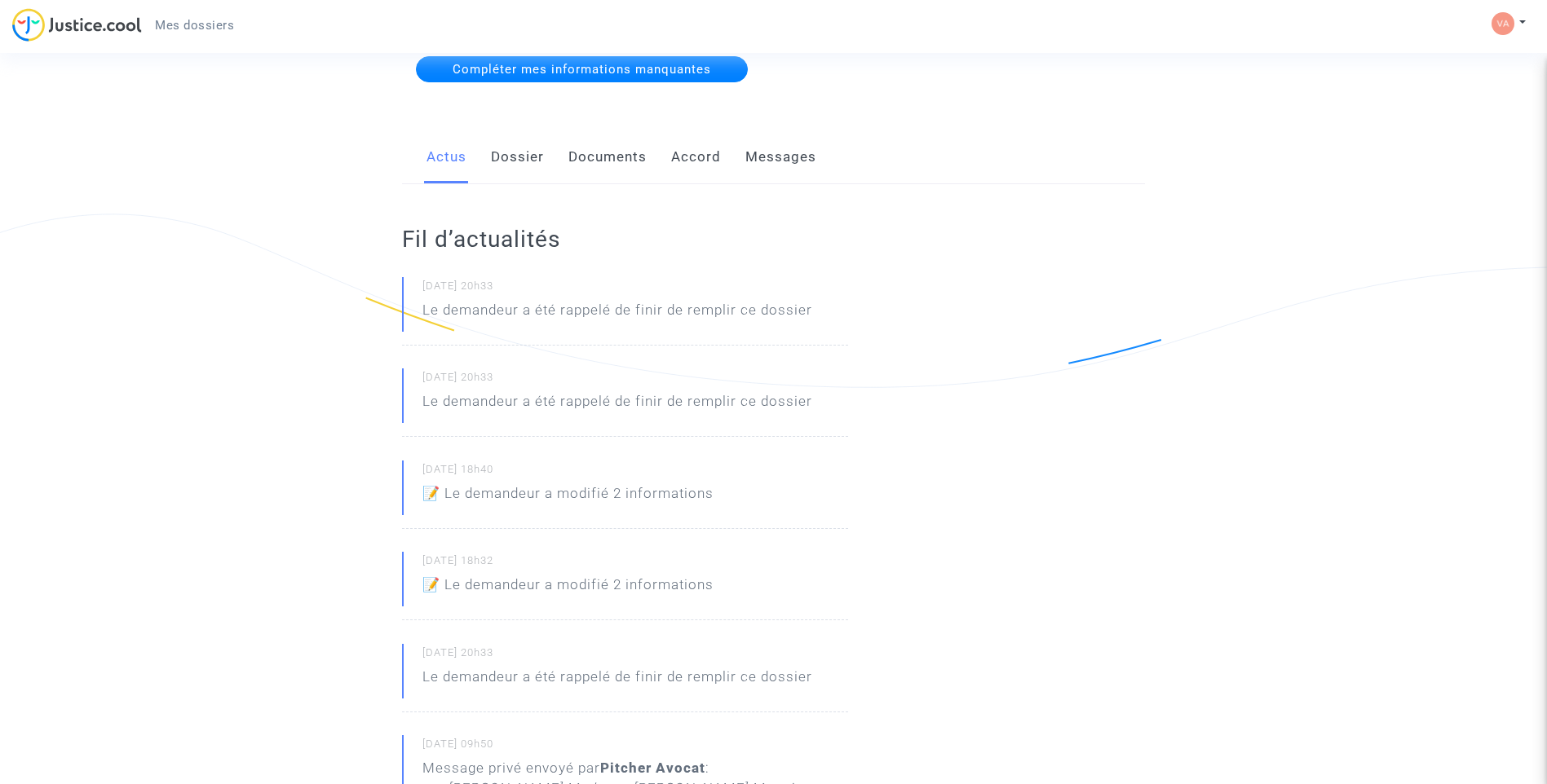
click at [611, 317] on p "Le demandeur a été rappelé de finir de remplir ce dossier" at bounding box center [618, 314] width 390 height 29
click at [607, 401] on p "Le demandeur a été rappelé de finir de remplir ce dossier" at bounding box center [618, 405] width 390 height 29
click at [578, 501] on p "📝 Le demandeur a modifié 2 informations" at bounding box center [568, 497] width 291 height 29
click at [566, 584] on p "📝 Le demandeur a modifié 2 informations" at bounding box center [568, 588] width 291 height 29
click at [579, 680] on p "Le demandeur a été rappelé de finir de remplir ce dossier" at bounding box center [618, 681] width 390 height 29
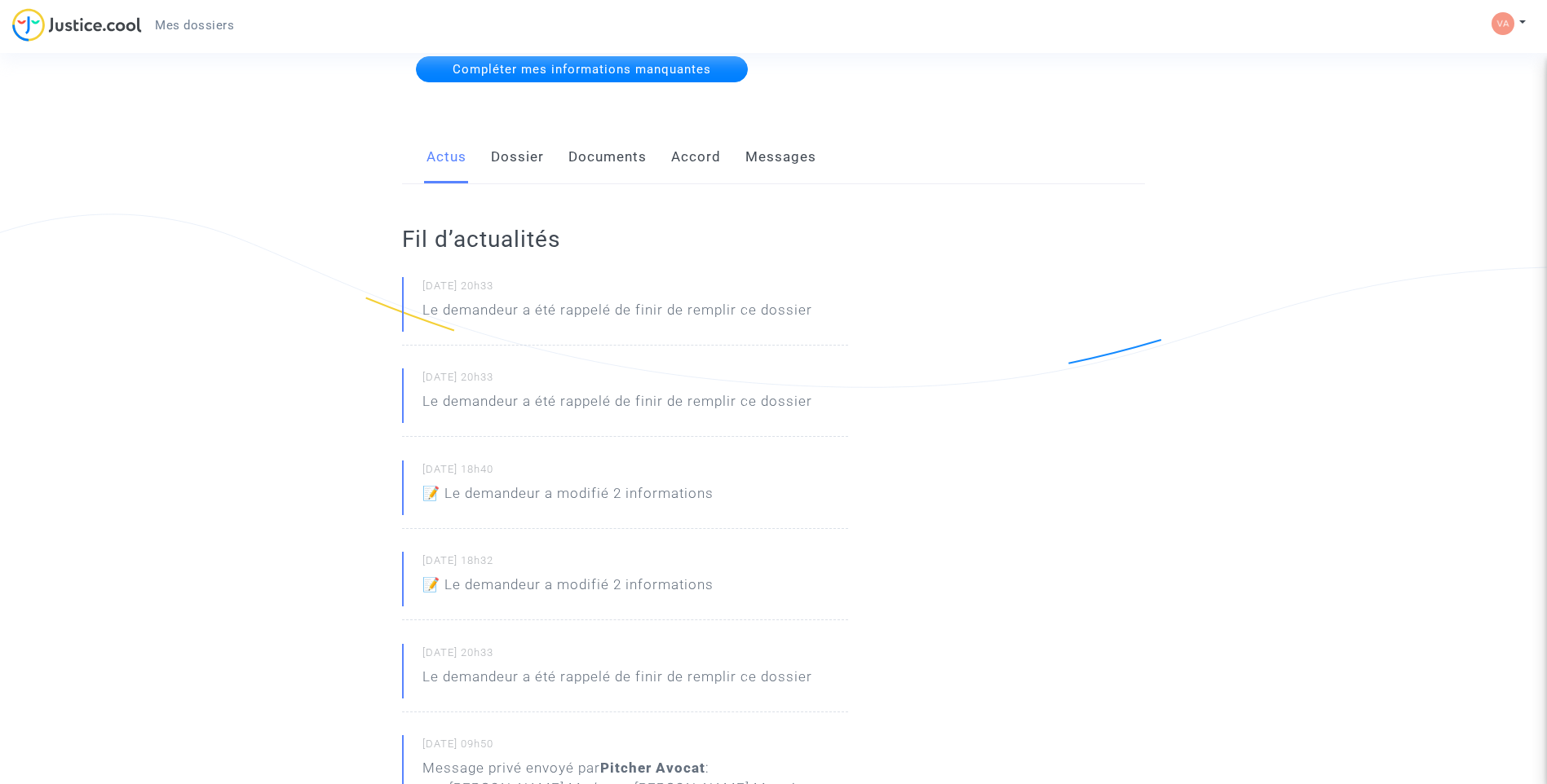
click at [511, 157] on link "Dossier" at bounding box center [517, 158] width 53 height 54
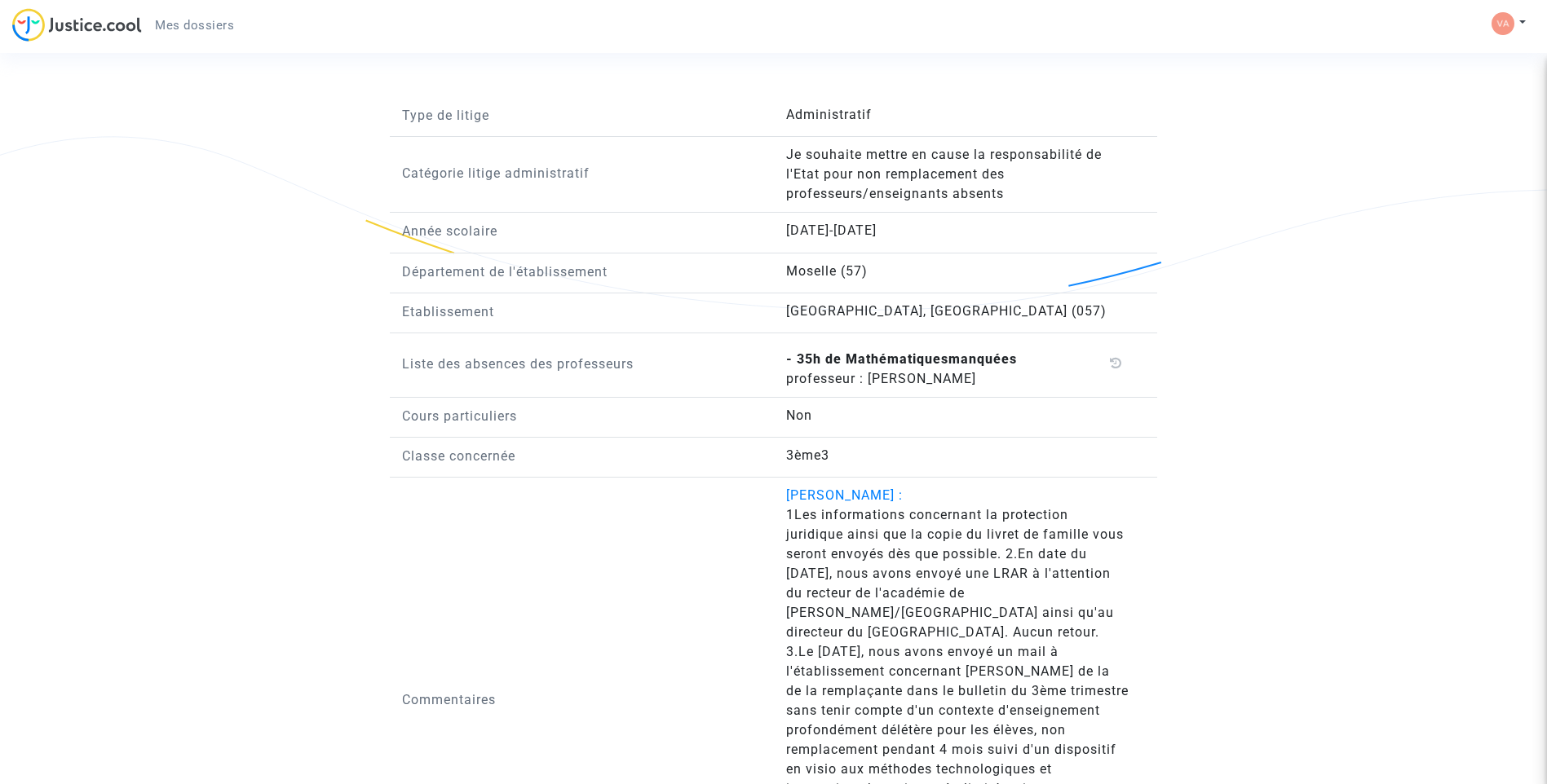
scroll to position [1405, 0]
